Goal: Find specific page/section: Find specific page/section

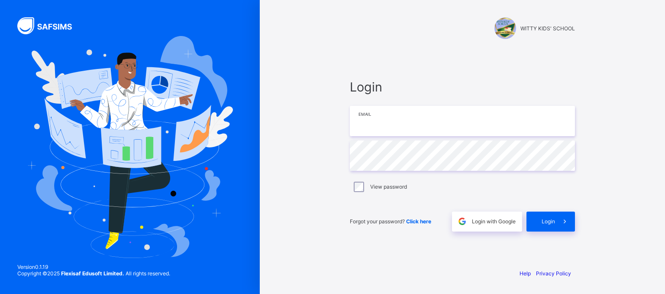
click at [397, 126] on input "email" at bounding box center [462, 121] width 225 height 30
type input "**********"
click at [378, 117] on input "email" at bounding box center [462, 121] width 225 height 30
type input "**********"
click at [410, 200] on div "**********" at bounding box center [462, 155] width 225 height 152
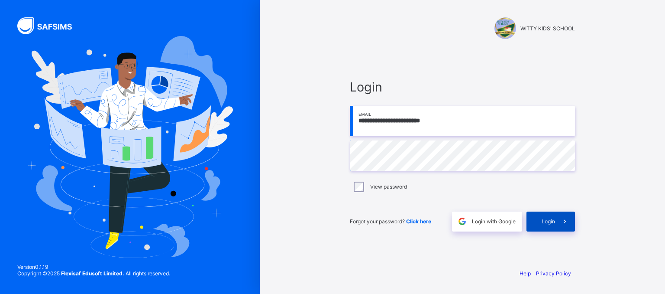
click at [544, 224] on span "Login" at bounding box center [548, 221] width 13 height 6
click at [552, 222] on span "Login" at bounding box center [548, 221] width 13 height 6
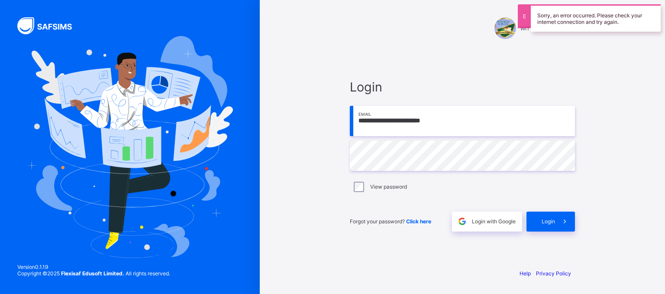
click at [483, 265] on div "**********" at bounding box center [462, 147] width 260 height 294
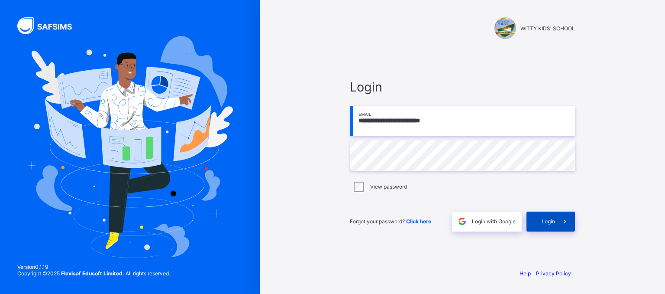
click at [552, 225] on div "Login" at bounding box center [550, 221] width 48 height 20
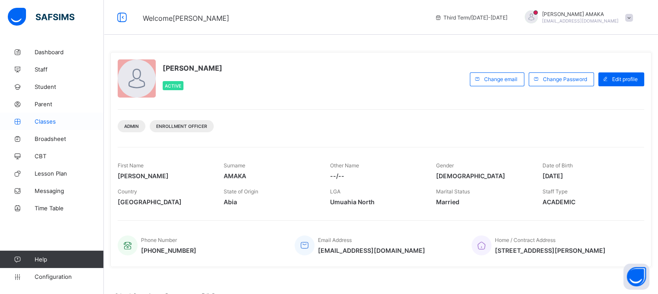
click at [41, 118] on span "Classes" at bounding box center [69, 121] width 69 height 7
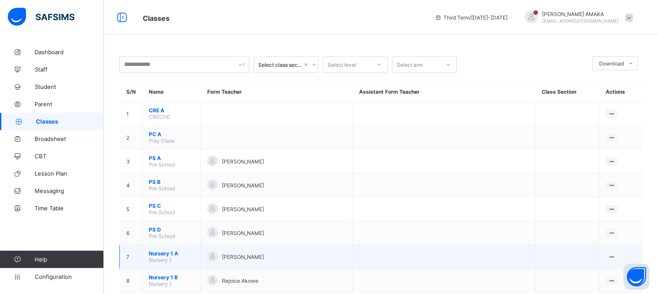
click at [158, 255] on span "Nursery 1 A" at bounding box center [171, 253] width 45 height 6
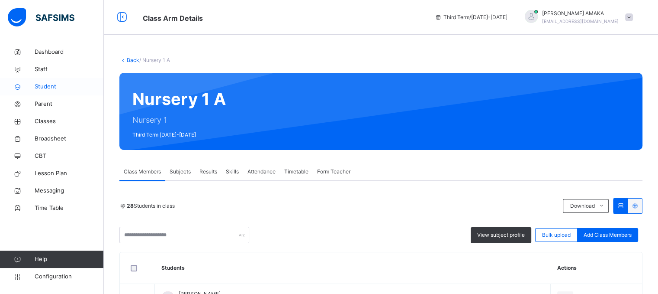
click at [50, 84] on span "Student" at bounding box center [69, 86] width 69 height 9
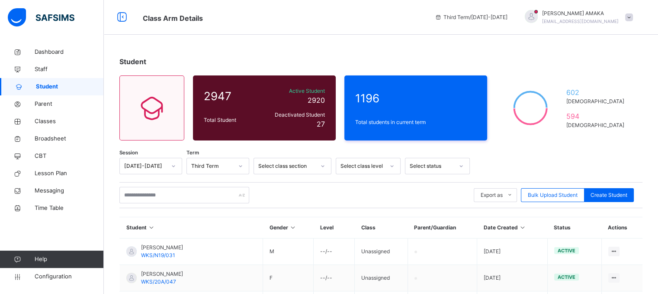
click at [511, 158] on div at bounding box center [555, 166] width 160 height 16
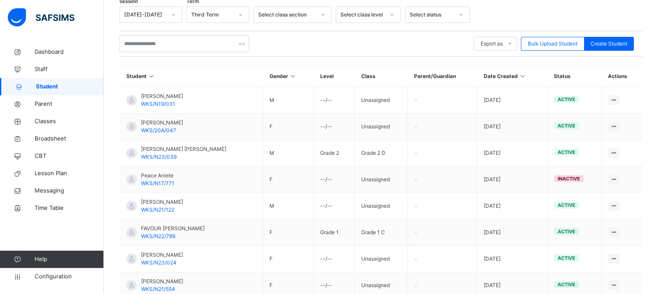
scroll to position [156, 0]
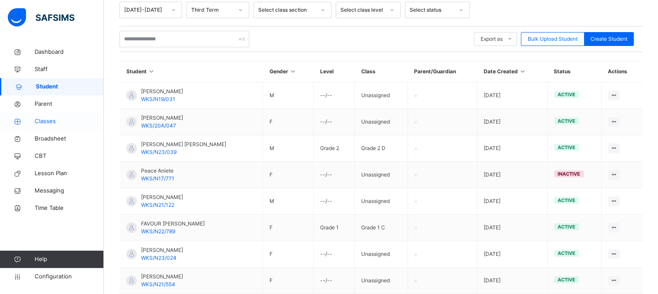
click at [49, 119] on span "Classes" at bounding box center [69, 121] width 69 height 9
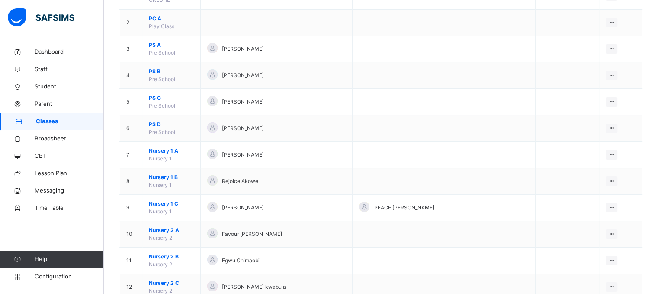
scroll to position [121, 0]
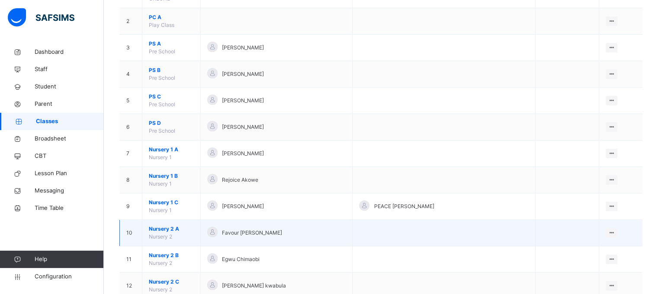
click at [353, 237] on td "Favour Kelvin" at bounding box center [277, 232] width 152 height 26
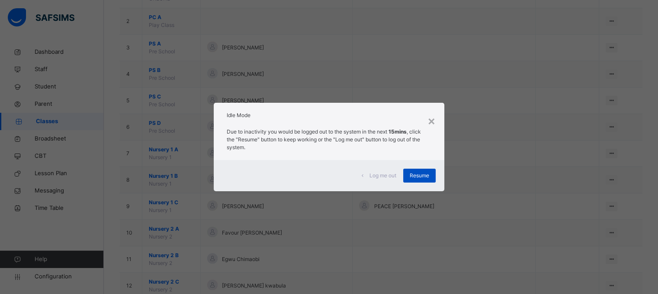
click at [429, 173] on span "Resume" at bounding box center [419, 175] width 19 height 8
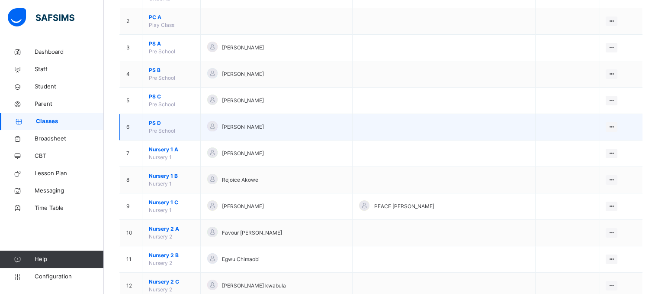
click at [624, 114] on td "View Class Assign form Teacher" at bounding box center [621, 127] width 44 height 26
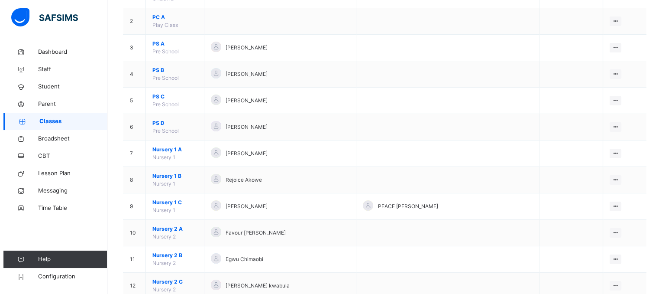
scroll to position [0, 0]
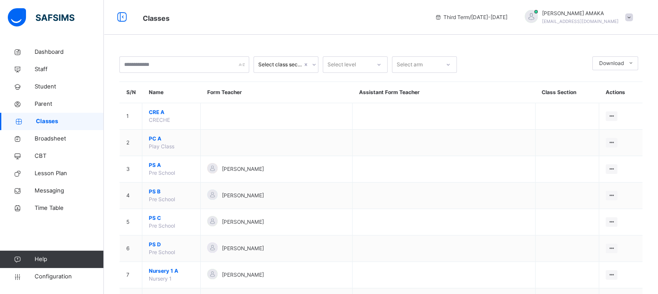
click at [633, 15] on span at bounding box center [630, 17] width 8 height 8
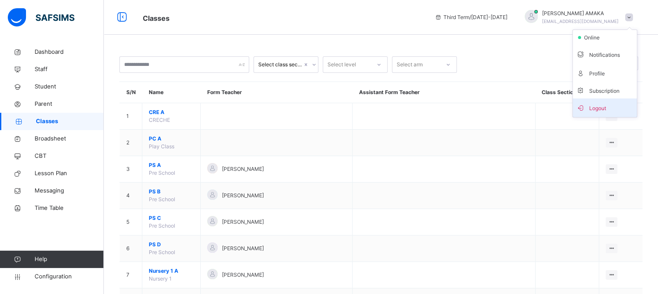
click at [632, 105] on span "Logout" at bounding box center [605, 108] width 57 height 12
